Goal: Transaction & Acquisition: Book appointment/travel/reservation

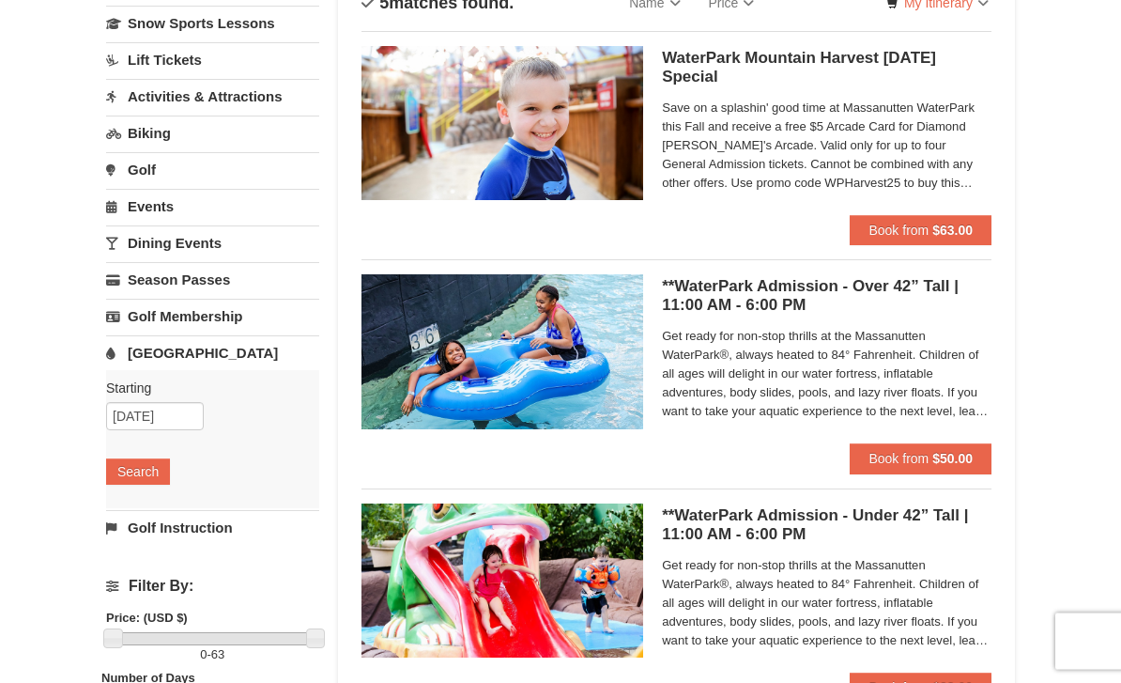
scroll to position [157, 0]
click at [958, 469] on button "Book from $50.00" at bounding box center [921, 458] width 142 height 30
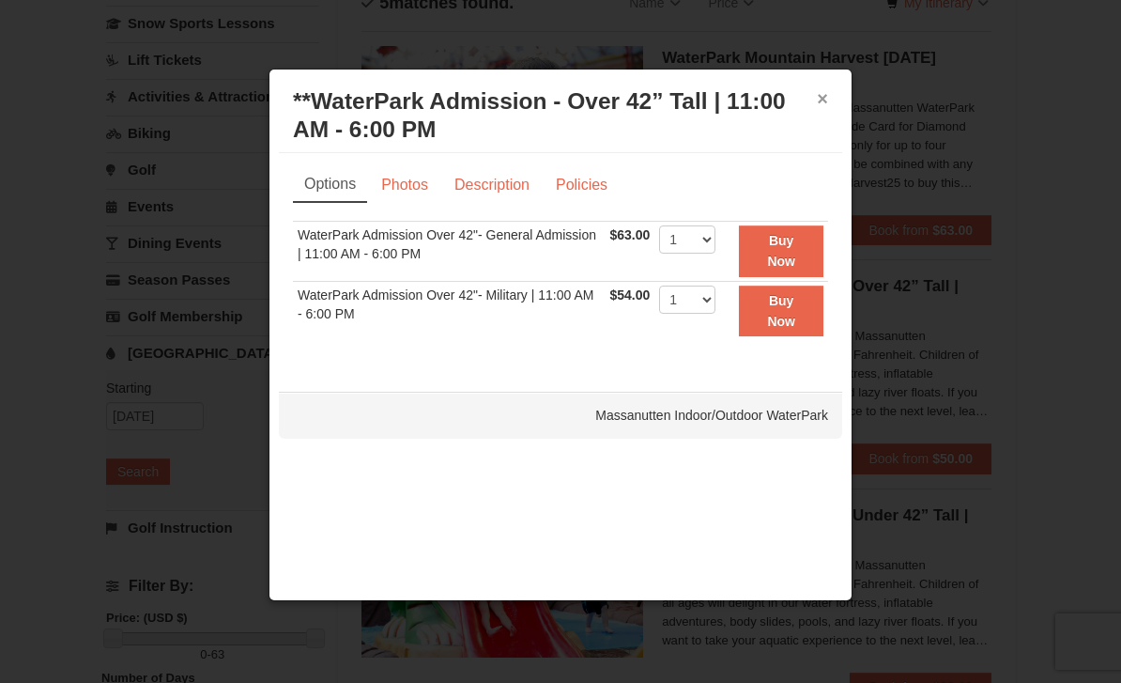
click at [826, 108] on button "×" at bounding box center [822, 98] width 11 height 19
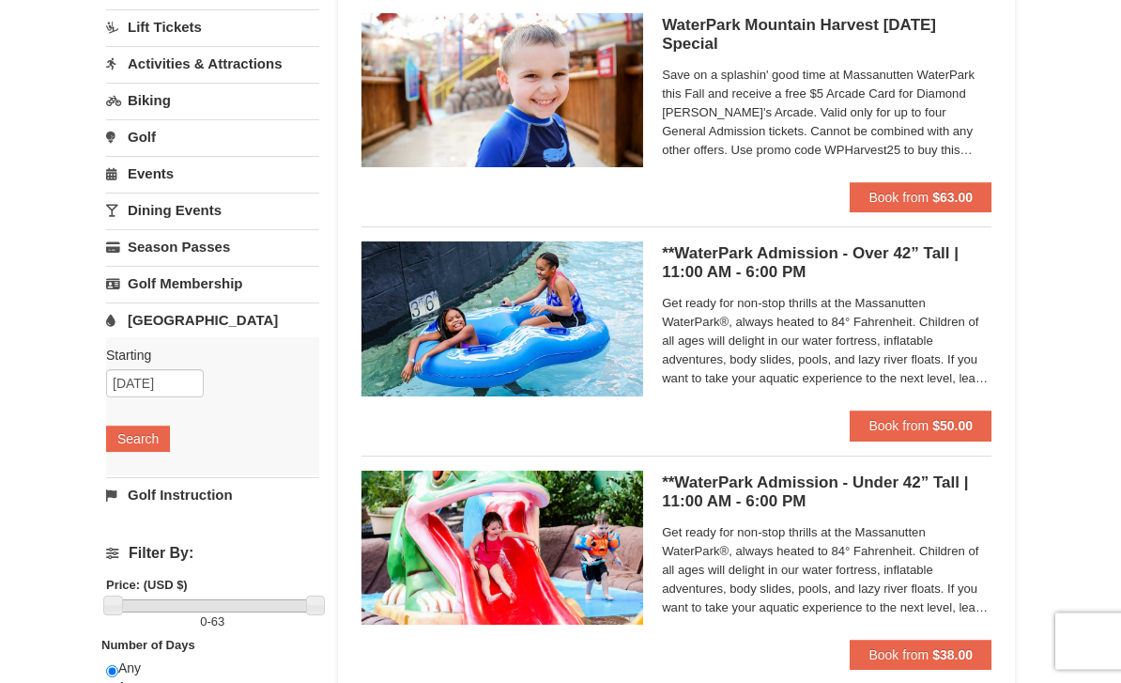
scroll to position [0, 0]
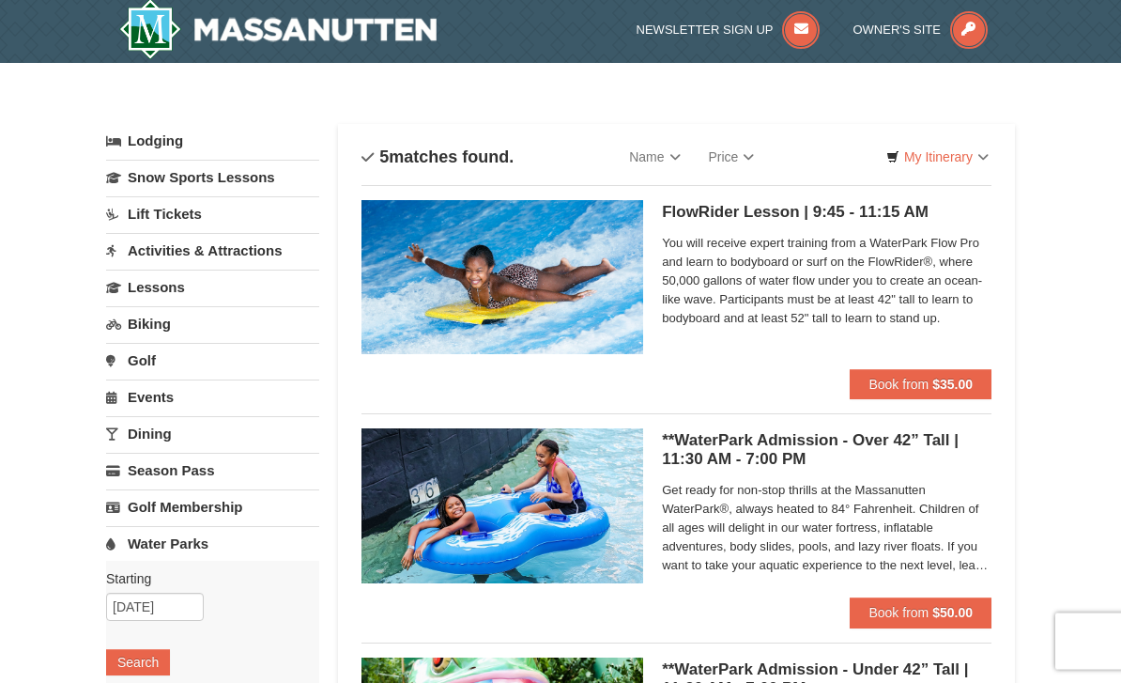
select select "10"
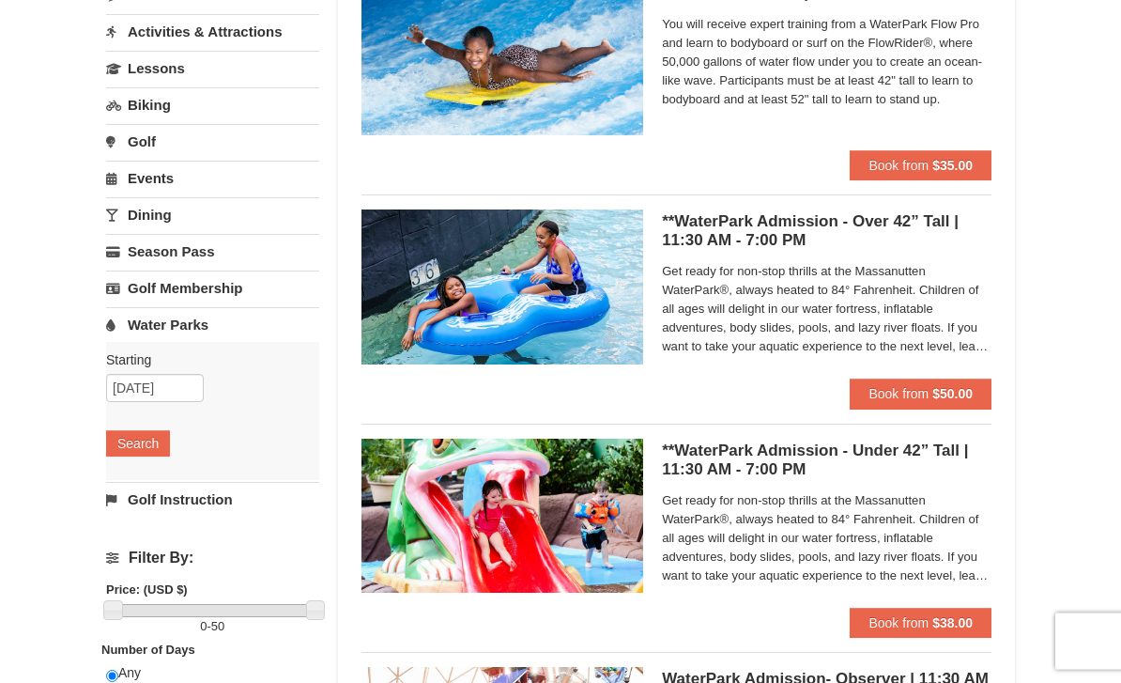
scroll to position [253, 0]
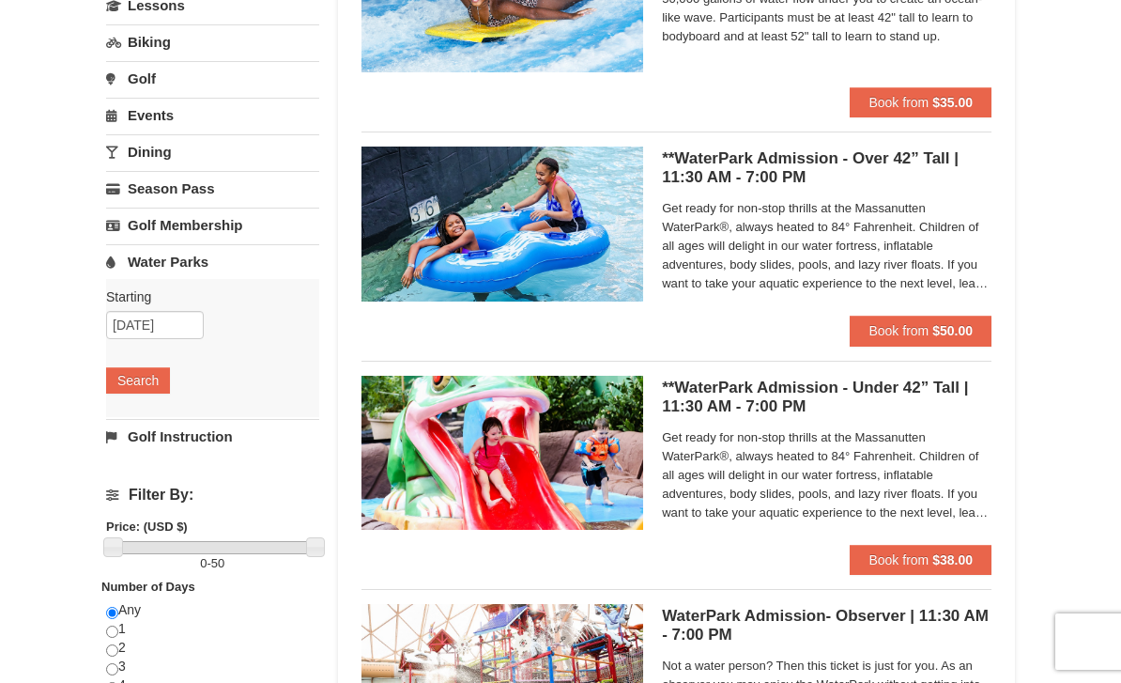
select select "10"
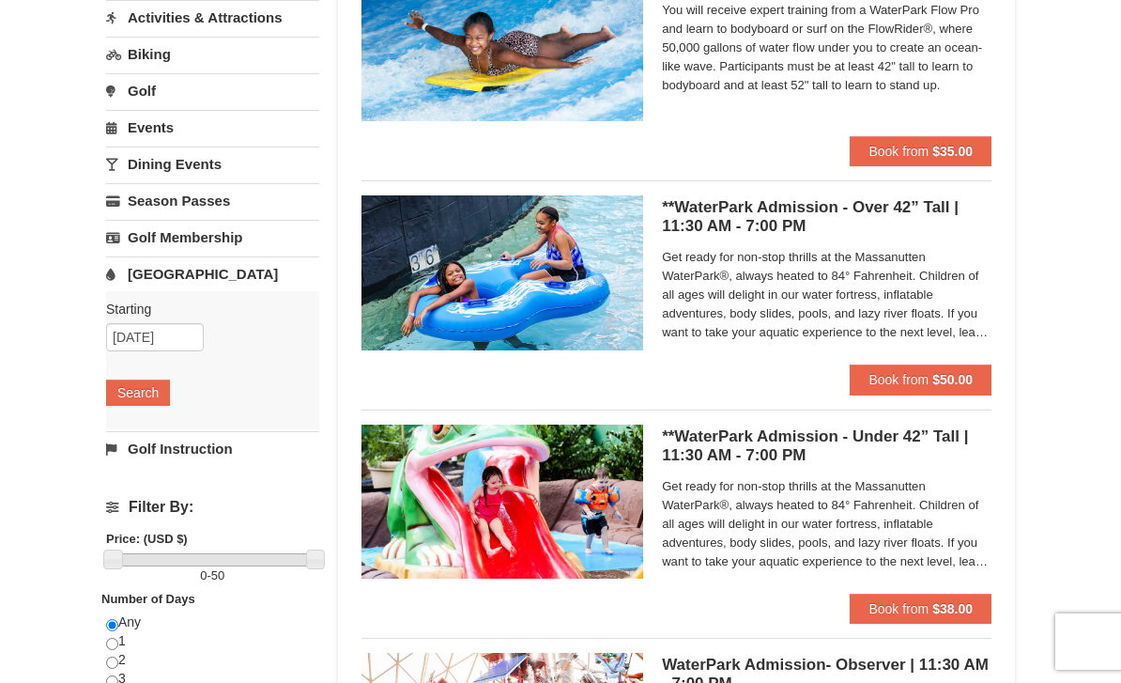
scroll to position [233, 0]
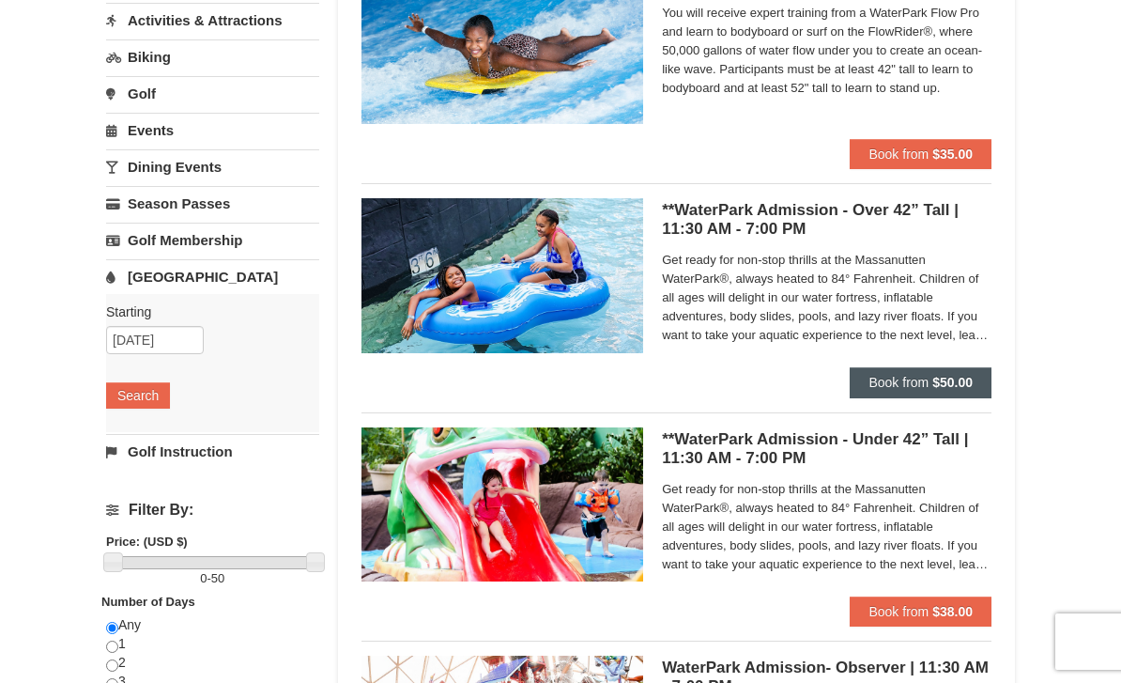
click at [944, 383] on strong "$50.00" at bounding box center [953, 382] width 40 height 15
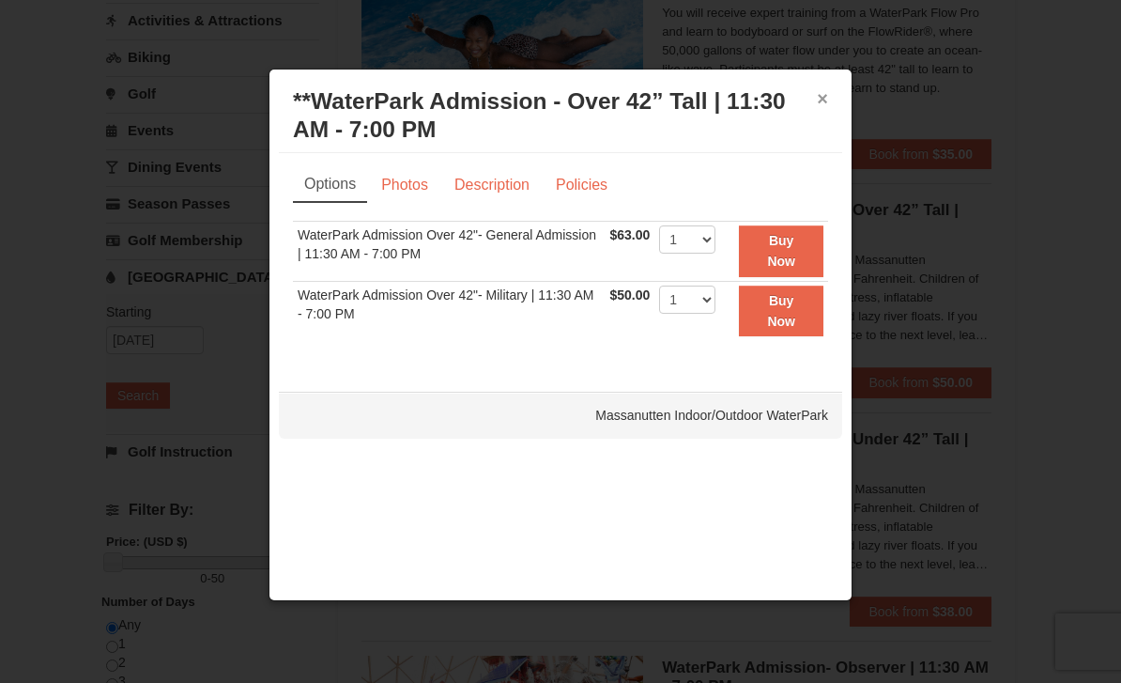
click at [820, 108] on button "×" at bounding box center [822, 98] width 11 height 19
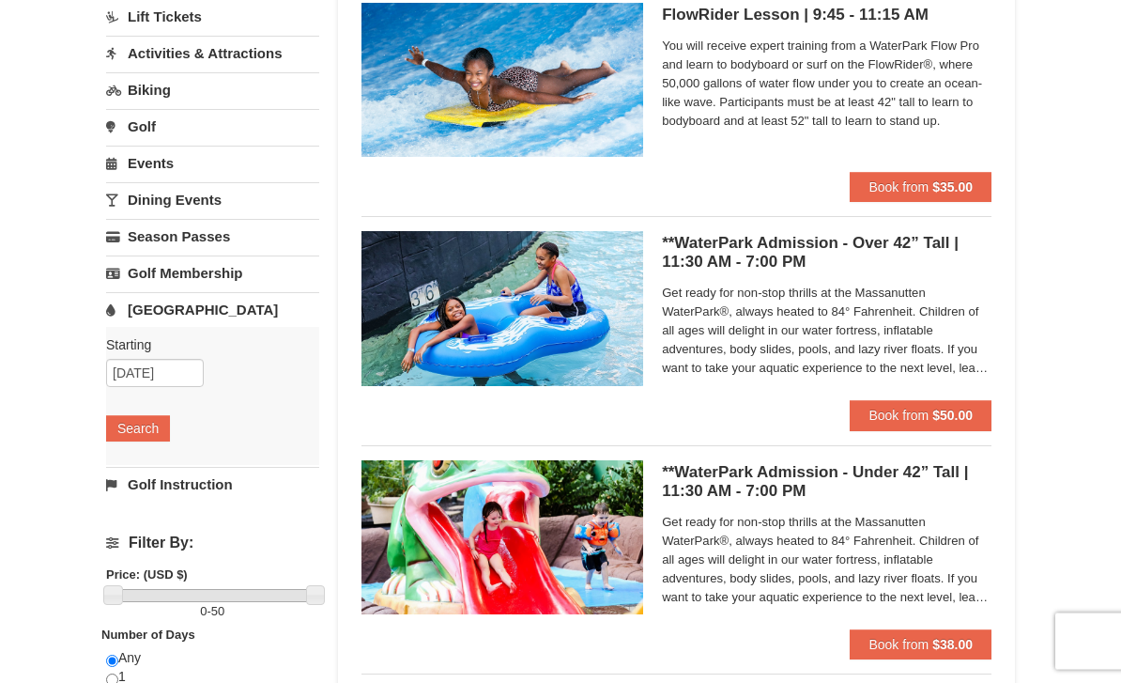
scroll to position [200, 0]
click at [961, 403] on button "Book from $50.00" at bounding box center [921, 415] width 142 height 30
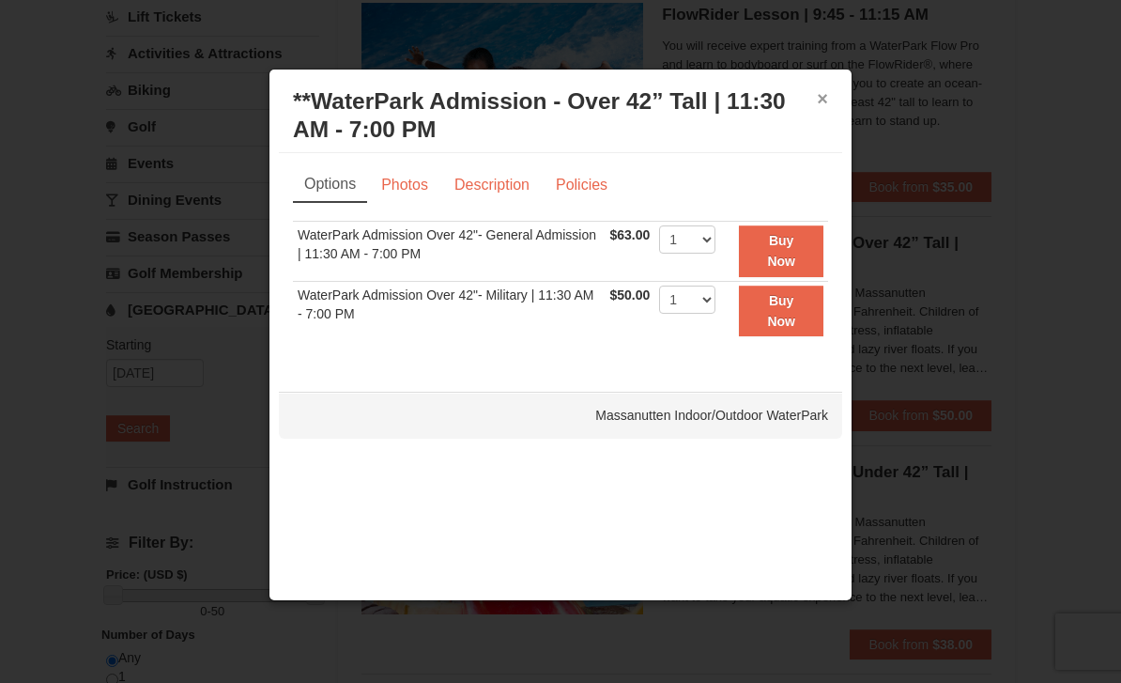
click at [820, 97] on button "×" at bounding box center [822, 98] width 11 height 19
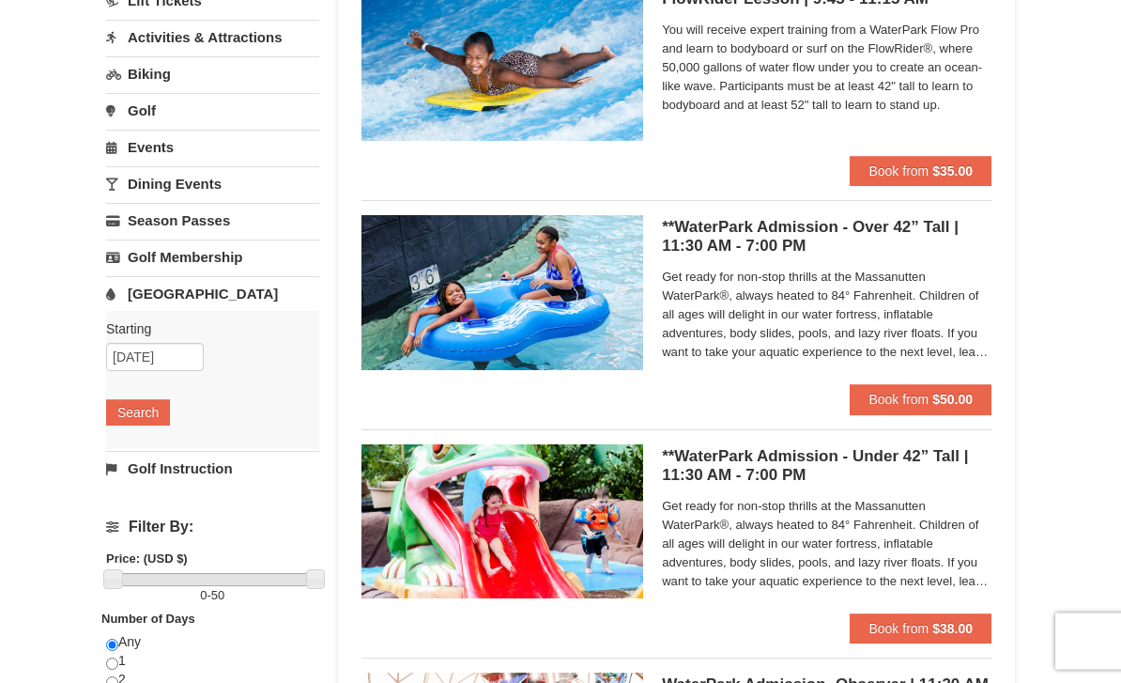
scroll to position [0, 0]
